Goal: Understand process/instructions

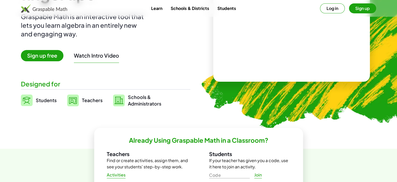
scroll to position [65, 0]
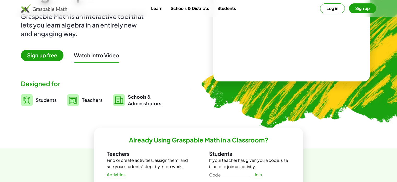
click at [89, 100] on span "Teachers" at bounding box center [92, 100] width 21 height 6
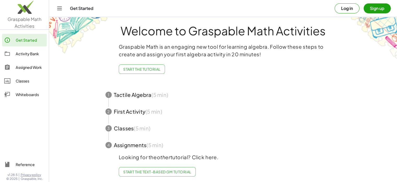
scroll to position [10, 0]
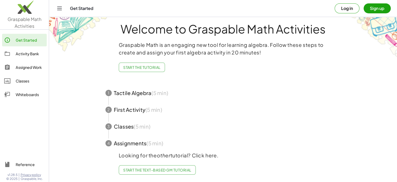
click at [117, 87] on span "button" at bounding box center [223, 92] width 248 height 17
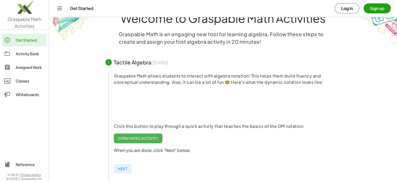
scroll to position [96, 0]
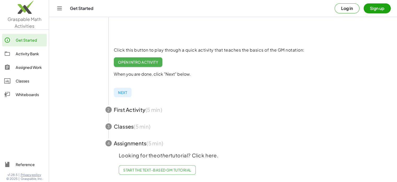
click at [147, 60] on span "Open Intro Activity" at bounding box center [138, 62] width 40 height 5
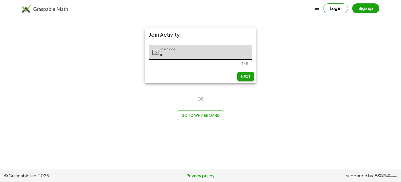
type input "*"
click at [207, 54] on input "*" at bounding box center [206, 52] width 94 height 15
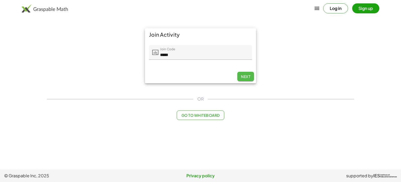
click at [246, 76] on span "Next" at bounding box center [245, 76] width 9 height 5
type input "*****"
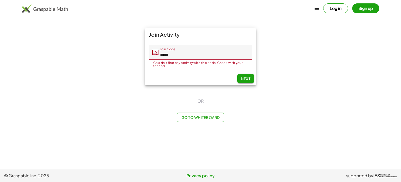
click at [269, 46] on div "Join Activity Join Code Join Code ***** Couldn't find any activity with this co…" at bounding box center [200, 56] width 313 height 63
click at [188, 118] on span "Go to Whiteboard" at bounding box center [200, 117] width 38 height 5
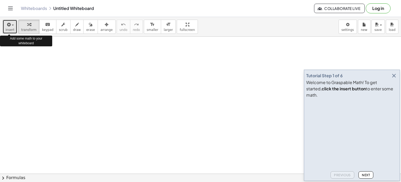
click at [11, 28] on span "insert" at bounding box center [9, 30] width 9 height 4
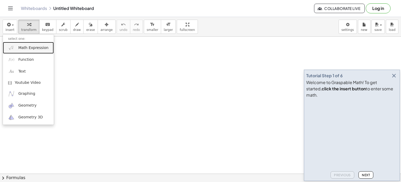
click at [25, 50] on span "Math Expression" at bounding box center [33, 47] width 30 height 5
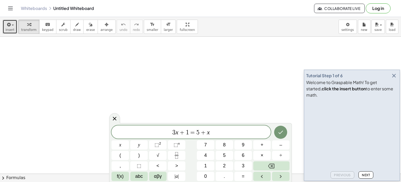
click at [10, 28] on span "insert" at bounding box center [9, 30] width 9 height 4
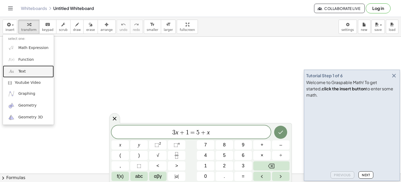
click at [32, 72] on link "Text" at bounding box center [28, 71] width 51 height 12
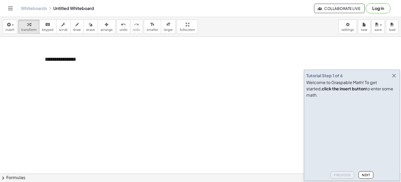
click at [10, 9] on icon "Toggle navigation" at bounding box center [10, 8] width 6 height 6
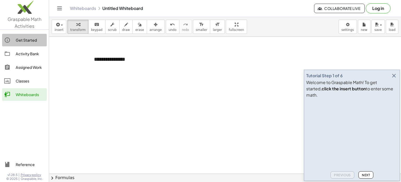
click at [23, 40] on div "Get Started" at bounding box center [30, 40] width 29 height 6
